Goal: Task Accomplishment & Management: Complete application form

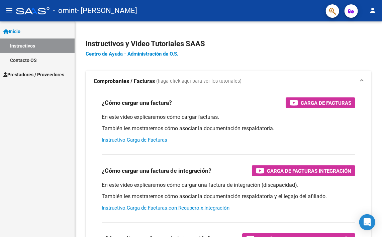
click at [39, 73] on span "Prestadores / Proveedores" at bounding box center [33, 74] width 61 height 7
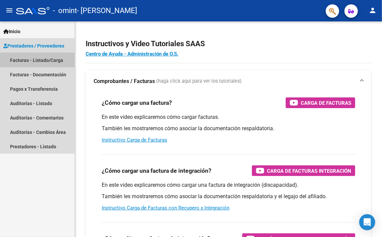
click at [37, 58] on link "Facturas - Listado/Carga" at bounding box center [37, 60] width 75 height 14
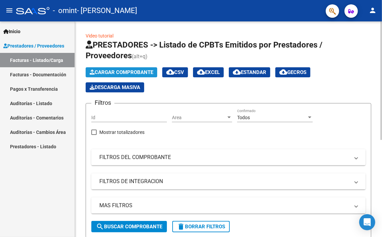
click at [125, 69] on span "Cargar Comprobante" at bounding box center [122, 72] width 64 height 6
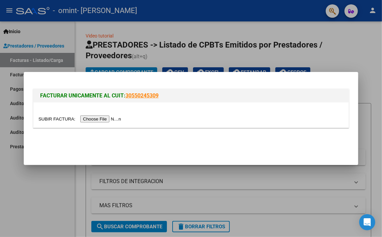
click at [105, 119] on input "file" at bounding box center [80, 118] width 85 height 7
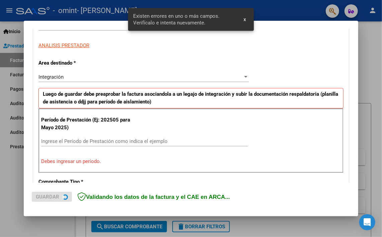
scroll to position [143, 0]
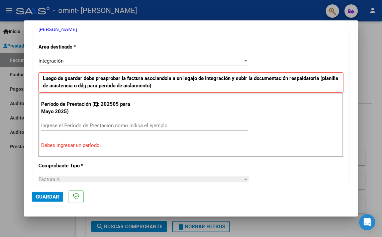
click at [56, 126] on input "Ingrese el Período de Prestación como indica el ejemplo" at bounding box center [144, 126] width 207 height 6
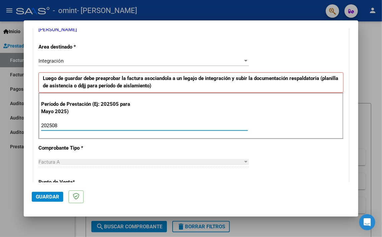
type input "202508"
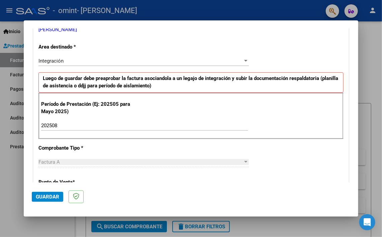
click at [244, 161] on div at bounding box center [245, 162] width 3 height 2
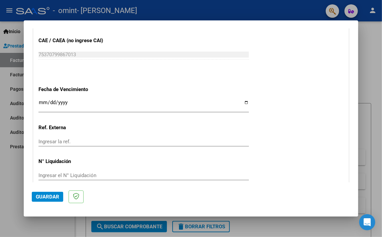
scroll to position [433, 0]
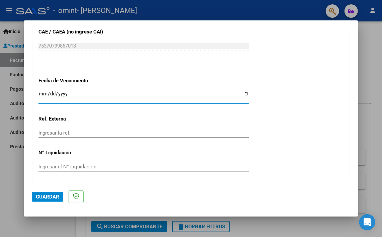
click at [242, 93] on input "Ingresar la fecha" at bounding box center [143, 96] width 211 height 11
type input "[DATE]"
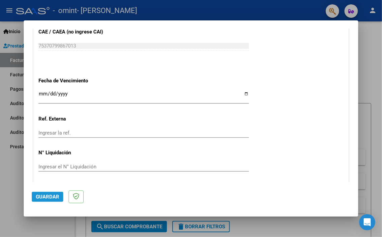
click at [45, 198] on span "Guardar" at bounding box center [47, 197] width 23 height 6
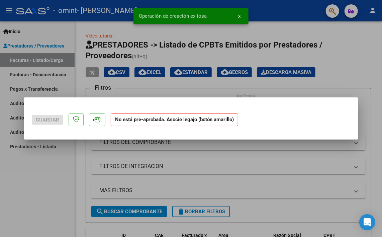
scroll to position [0, 0]
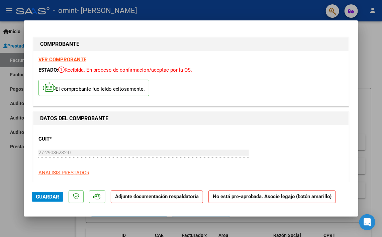
click at [154, 199] on p "Adjunte documentación respaldatoria" at bounding box center [157, 196] width 92 height 13
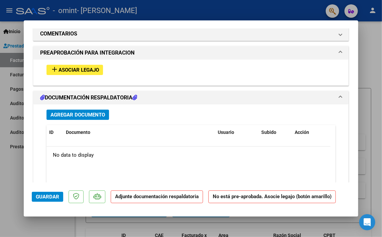
scroll to position [620, 0]
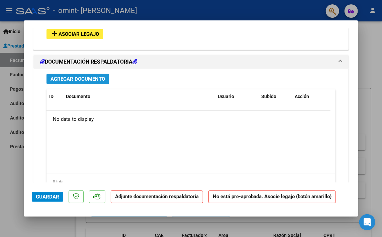
click at [86, 78] on span "Agregar Documento" at bounding box center [78, 79] width 55 height 6
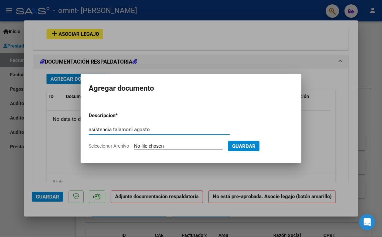
type input "asistencia talamoni agosto"
click at [113, 145] on span "Seleccionar Archivo" at bounding box center [109, 145] width 41 height 5
click at [134, 145] on input "Seleccionar Archivo" at bounding box center [178, 146] width 89 height 6
type input "C:\fakepath\asistencia 08 Talamoni.pdf"
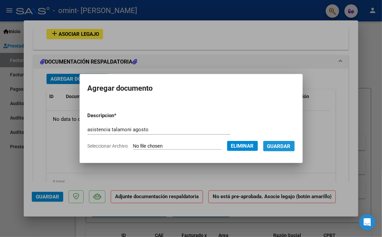
click at [277, 147] on span "Guardar" at bounding box center [278, 146] width 23 height 6
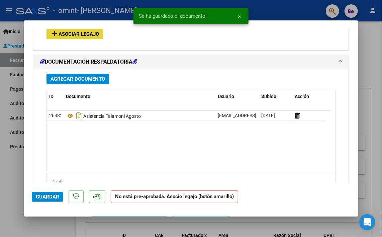
click at [76, 29] on button "add Asociar Legajo" at bounding box center [75, 34] width 57 height 10
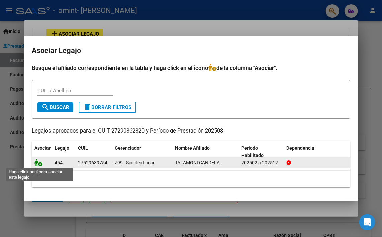
click at [39, 162] on icon at bounding box center [38, 162] width 8 height 7
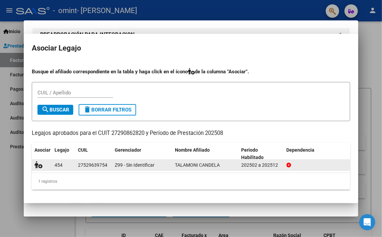
scroll to position [638, 0]
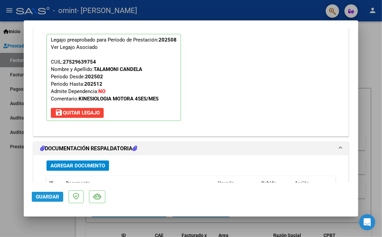
click at [46, 194] on span "Guardar" at bounding box center [47, 197] width 23 height 6
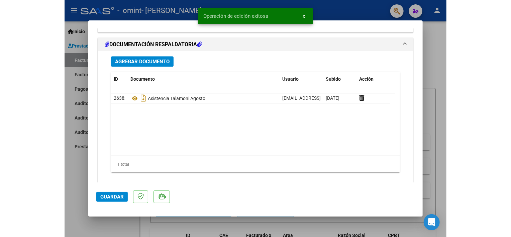
scroll to position [752, 0]
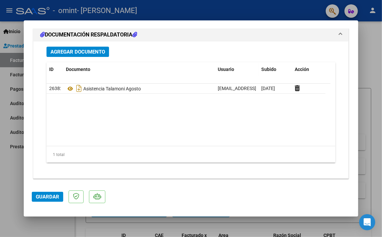
click at [377, 57] on div at bounding box center [191, 118] width 382 height 237
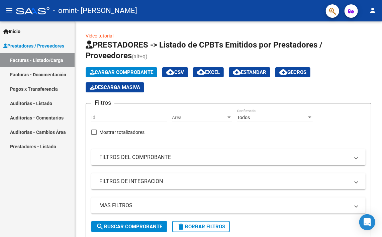
click at [377, 57] on div "Video tutorial PRESTADORES -> Listado de CPBTs Emitidos por Prestadores / Prove…" at bounding box center [228, 223] width 307 height 404
click at [122, 70] on span "Cargar Comprobante" at bounding box center [122, 72] width 64 height 6
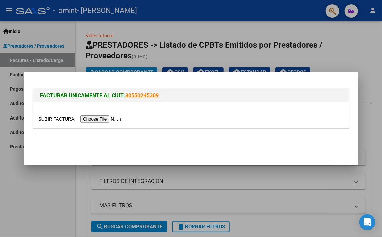
click at [334, 58] on div at bounding box center [191, 118] width 382 height 237
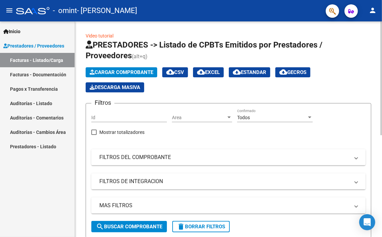
click at [379, 223] on div "Video tutorial PRESTADORES -> Listado de CPBTs Emitidos por Prestadores / Prove…" at bounding box center [228, 223] width 307 height 404
click at [119, 226] on span "search Buscar Comprobante" at bounding box center [129, 227] width 66 height 6
click at [380, 219] on div "Video tutorial PRESTADORES -> Listado de CPBTs Emitidos por Prestadores / Prove…" at bounding box center [228, 223] width 307 height 404
click at [120, 228] on span "search Buscar Comprobante" at bounding box center [129, 227] width 66 height 6
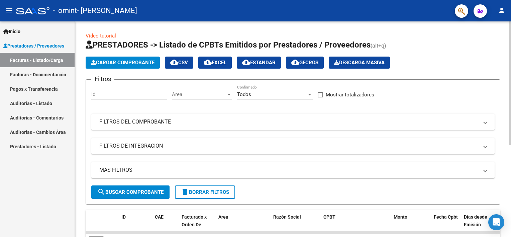
scroll to position [159, 0]
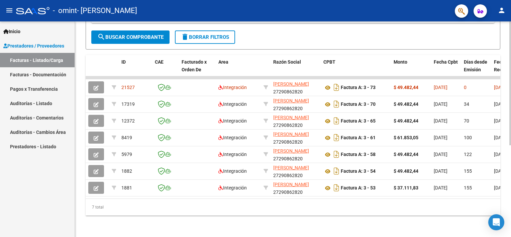
click at [382, 176] on div at bounding box center [511, 129] width 2 height 216
